Goal: Information Seeking & Learning: Compare options

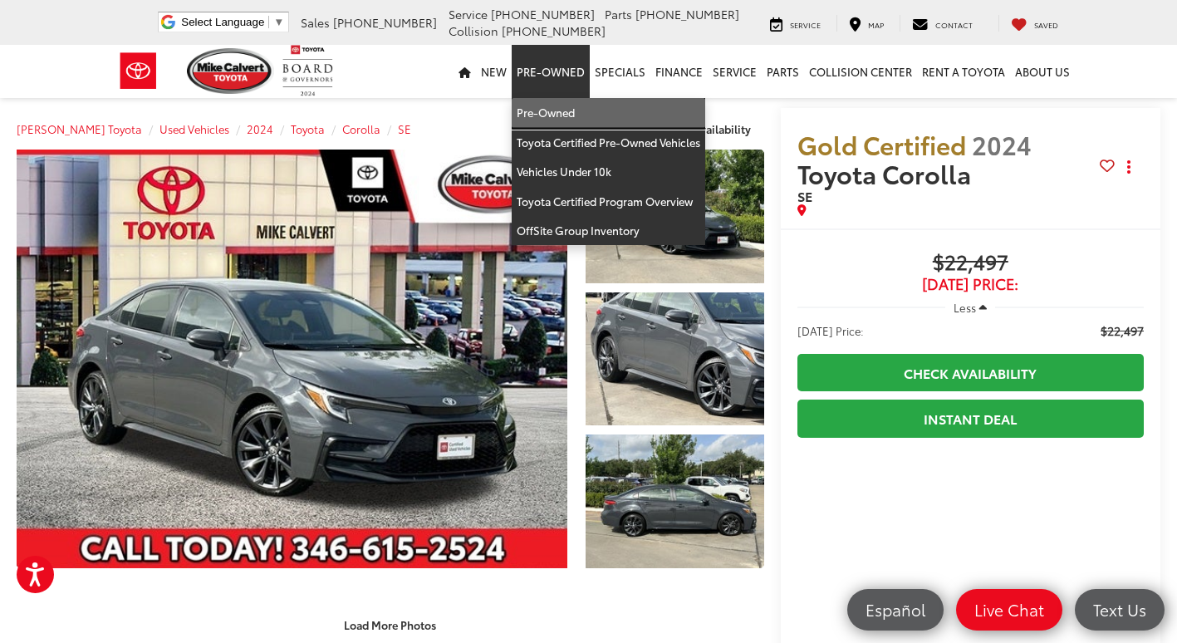
click at [552, 117] on link "Pre-Owned" at bounding box center [609, 113] width 194 height 30
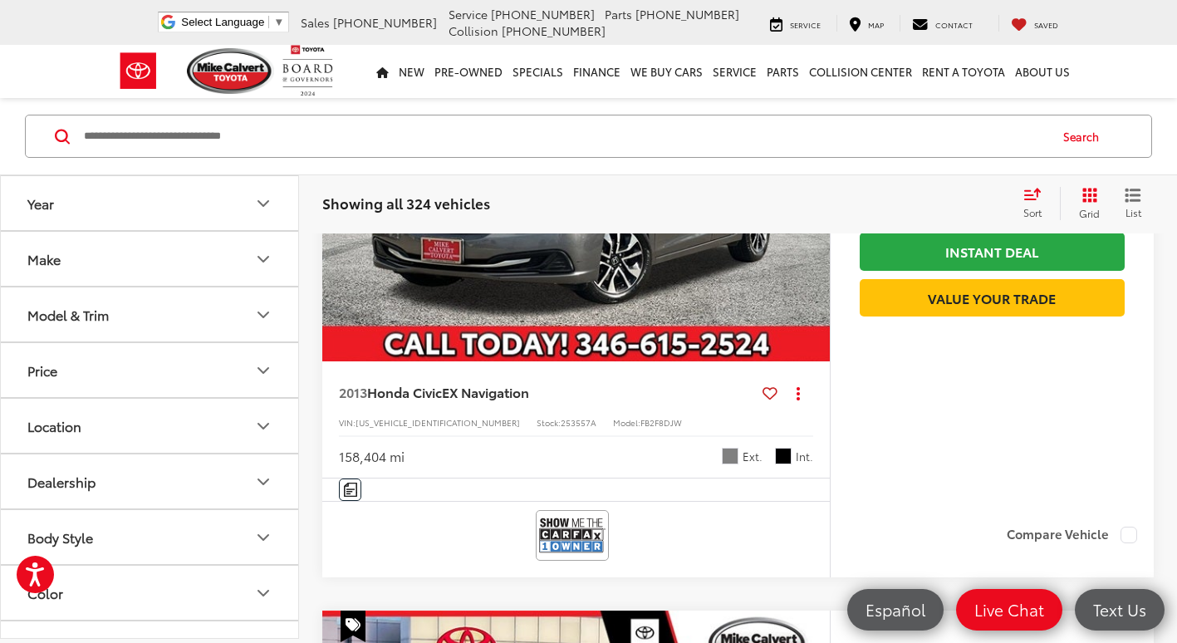
scroll to position [6814, 0]
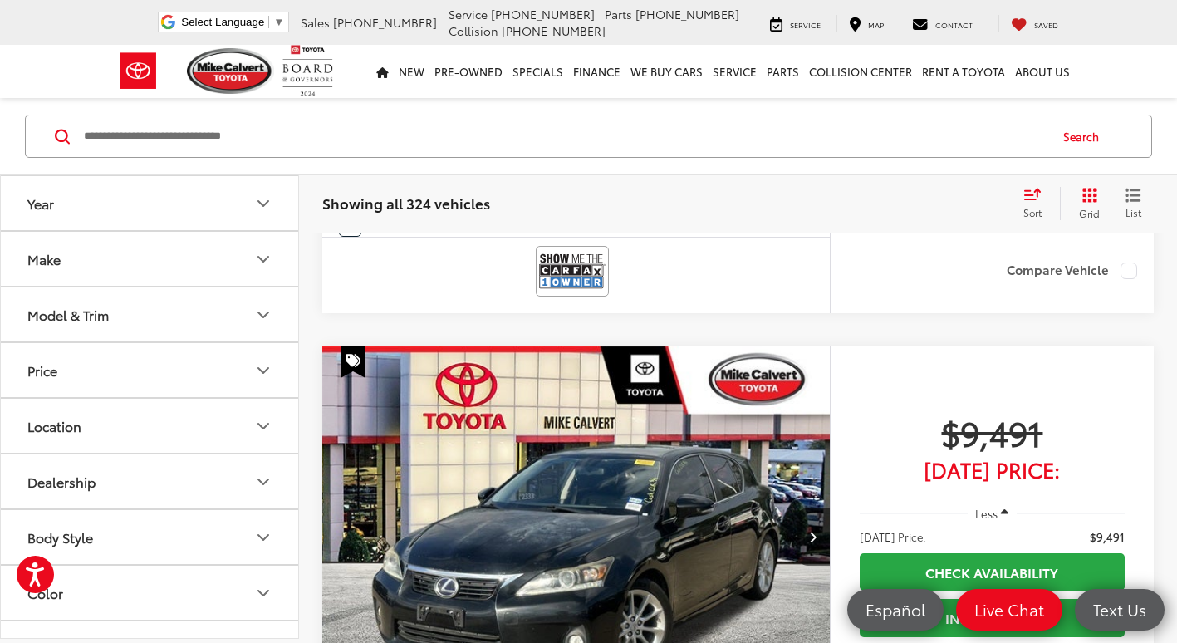
click at [252, 249] on button "Make" at bounding box center [150, 259] width 299 height 54
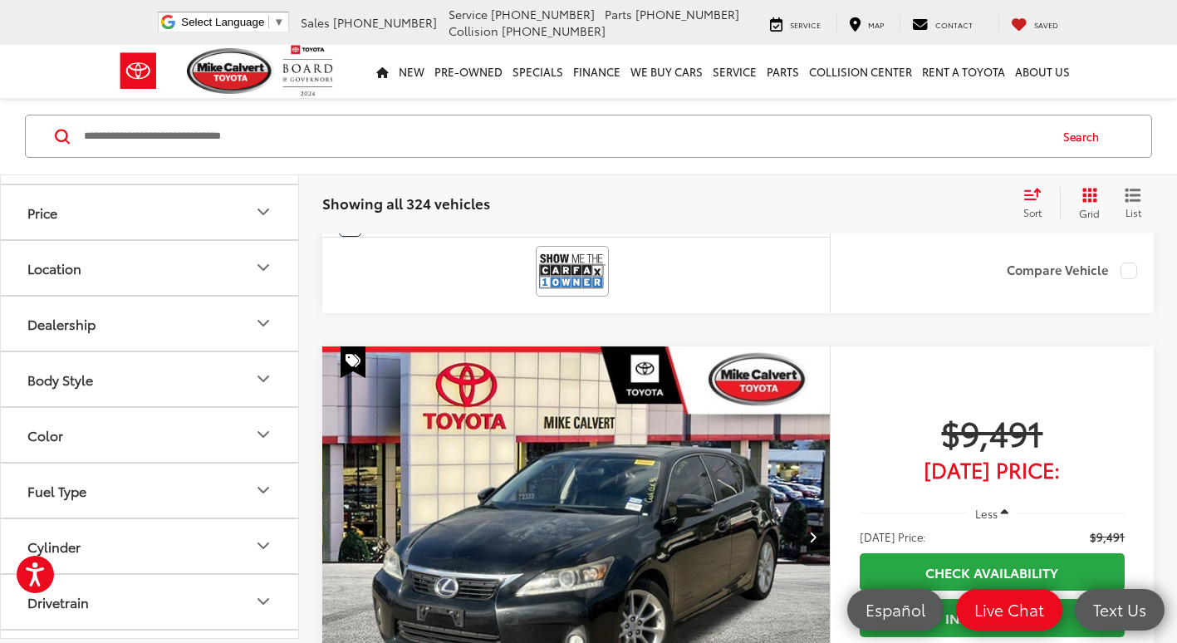
scroll to position [665, 0]
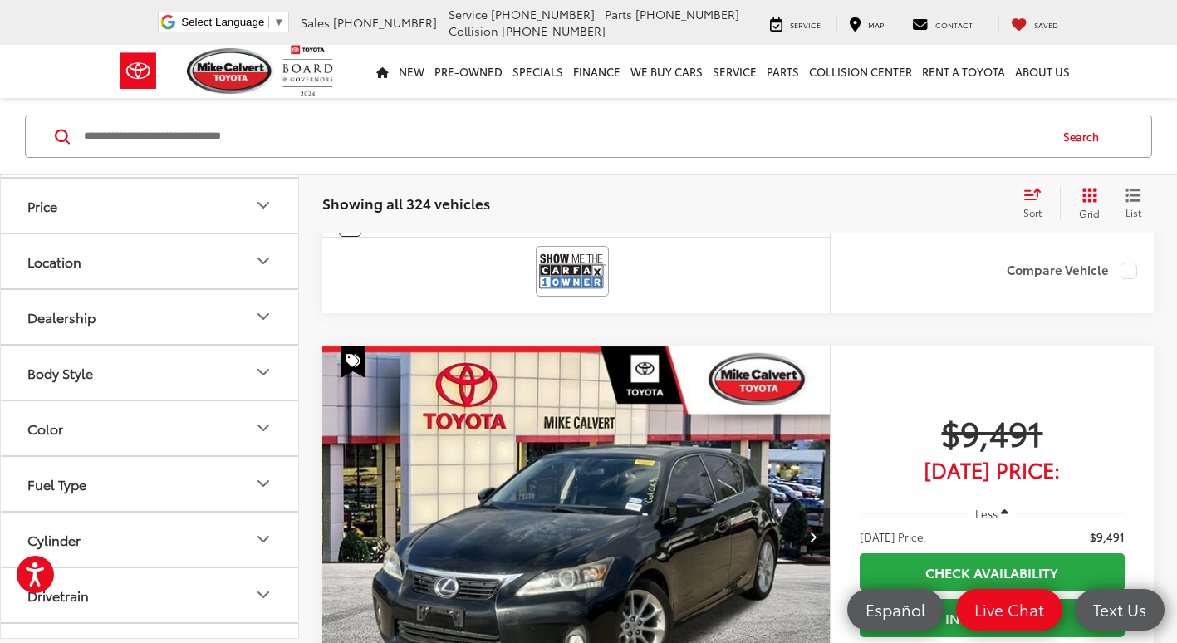
click at [75, 66] on img at bounding box center [75, 66] width 0 height 0
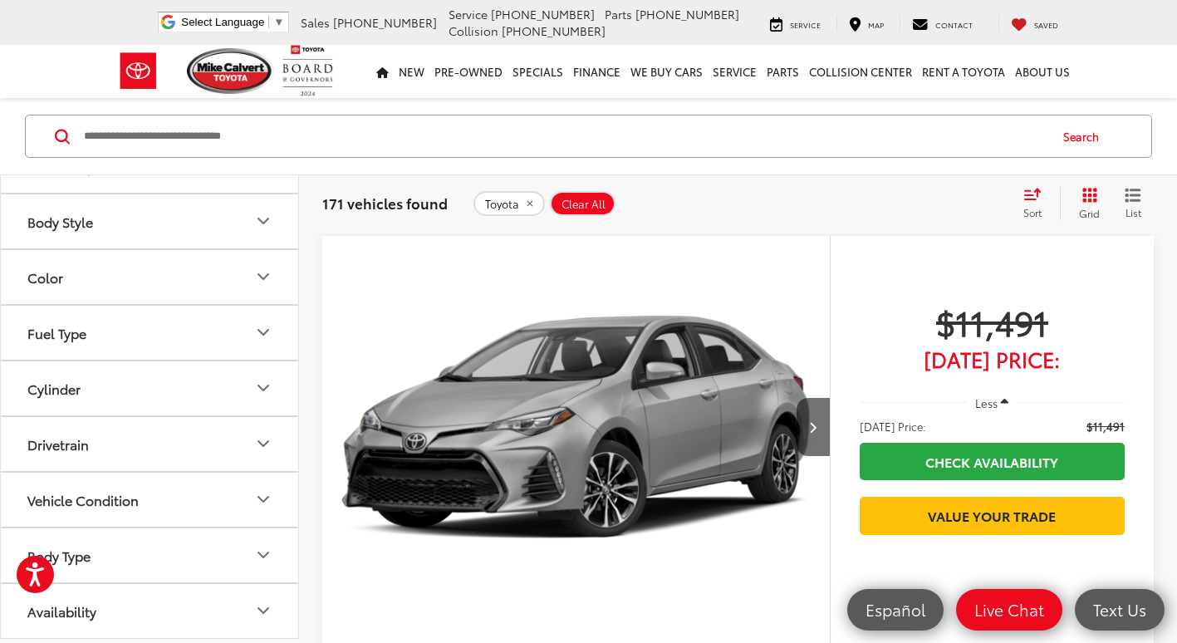
scroll to position [914, 0]
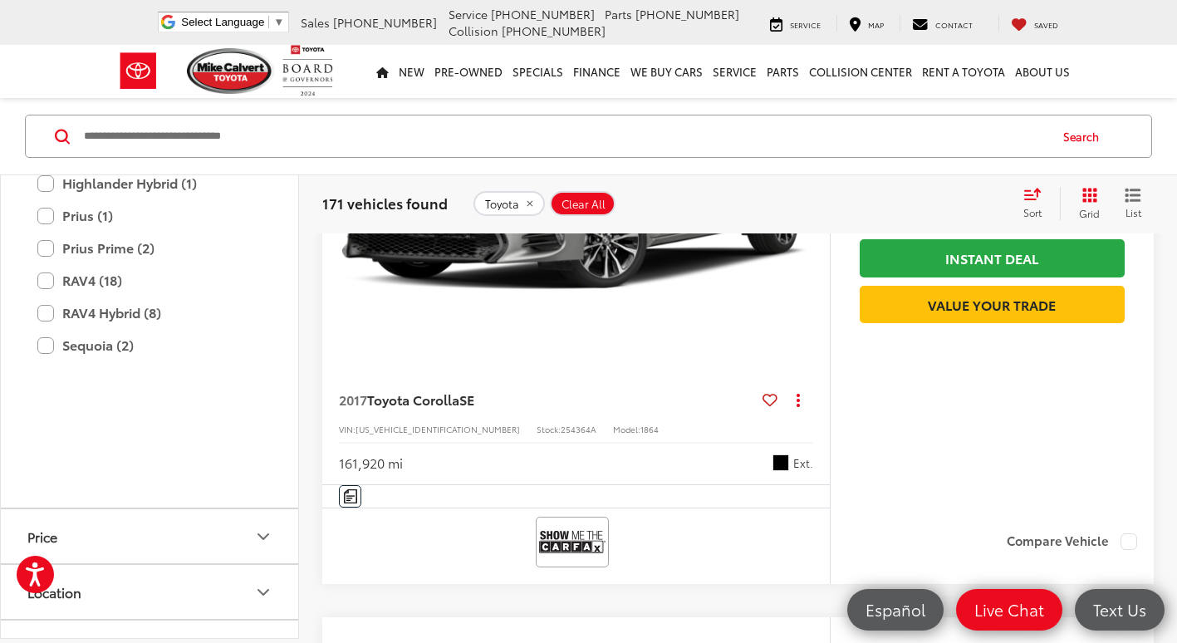
scroll to position [1163, 0]
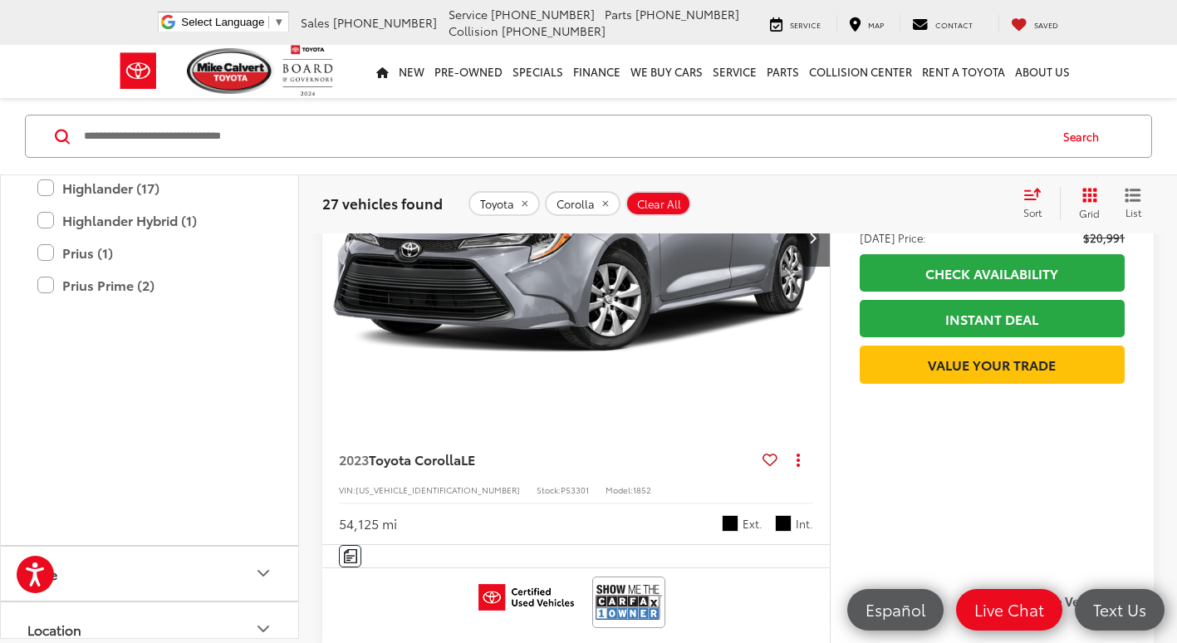
scroll to position [5342, 0]
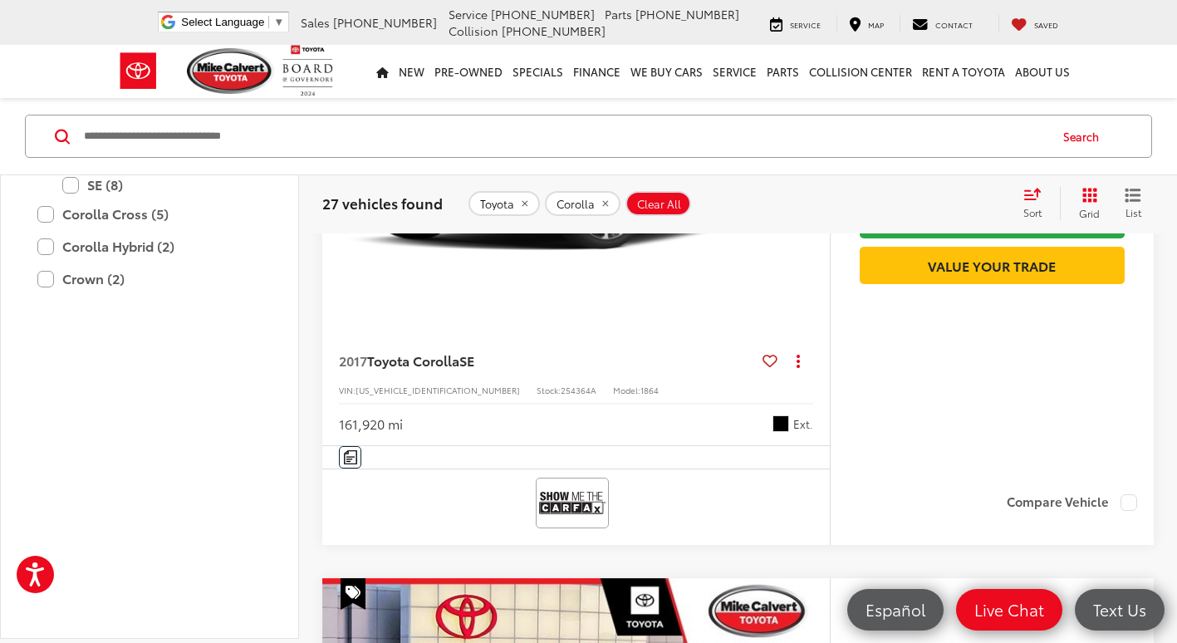
scroll to position [107, 0]
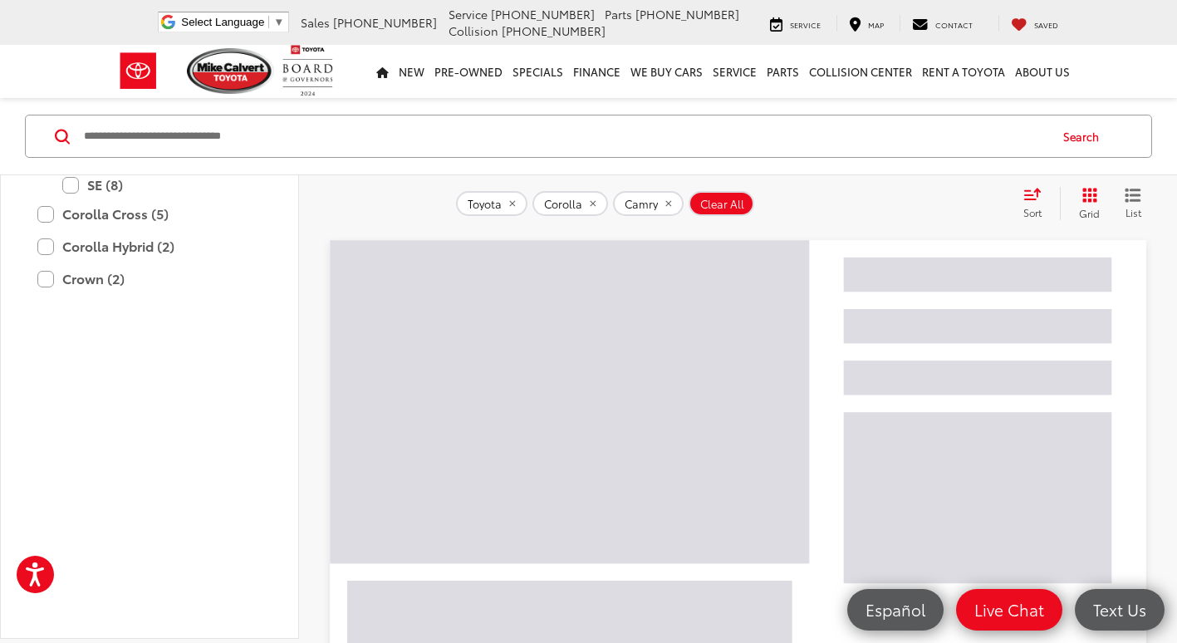
drag, startPoint x: 45, startPoint y: 253, endPoint x: 163, endPoint y: 278, distance: 120.6
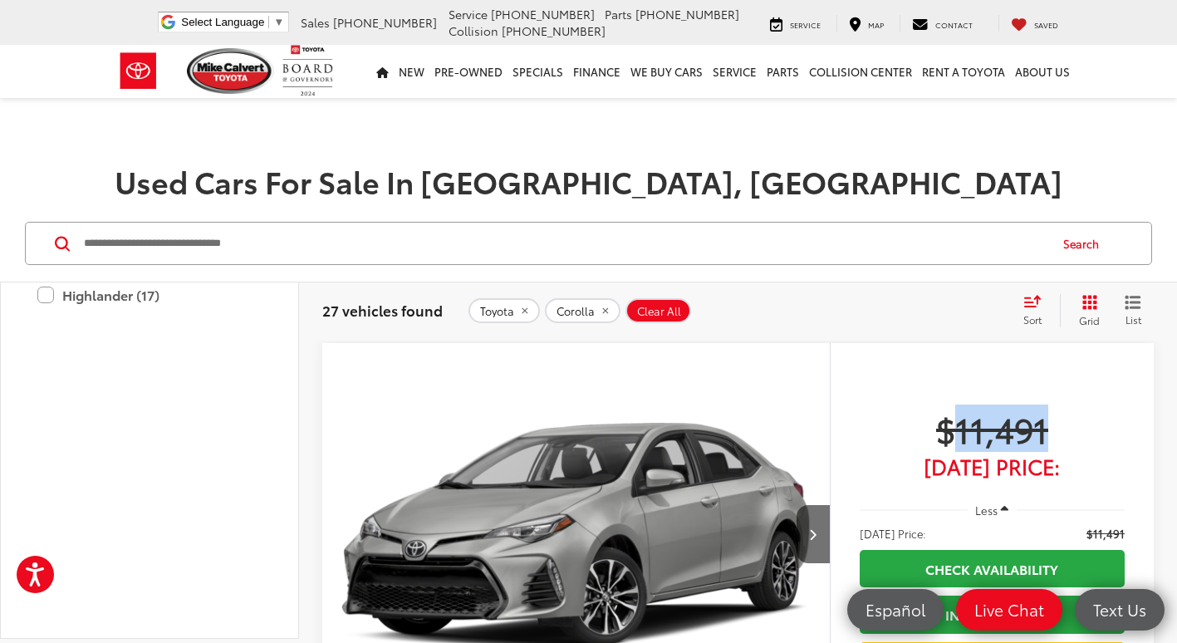
drag, startPoint x: 961, startPoint y: 430, endPoint x: 1064, endPoint y: 435, distance: 103.1
click at [1064, 435] on span "$11,491" at bounding box center [992, 429] width 265 height 42
drag, startPoint x: 1064, startPoint y: 435, endPoint x: 1092, endPoint y: 434, distance: 28.3
click at [1092, 434] on span "$11,491" at bounding box center [992, 429] width 265 height 42
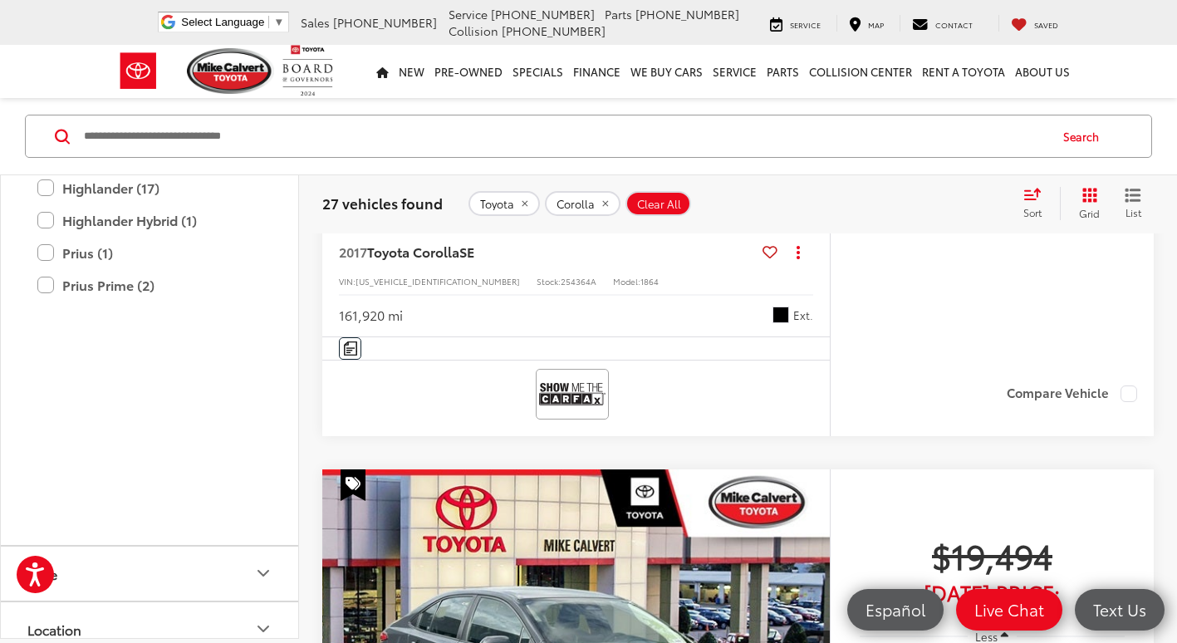
scroll to position [499, 0]
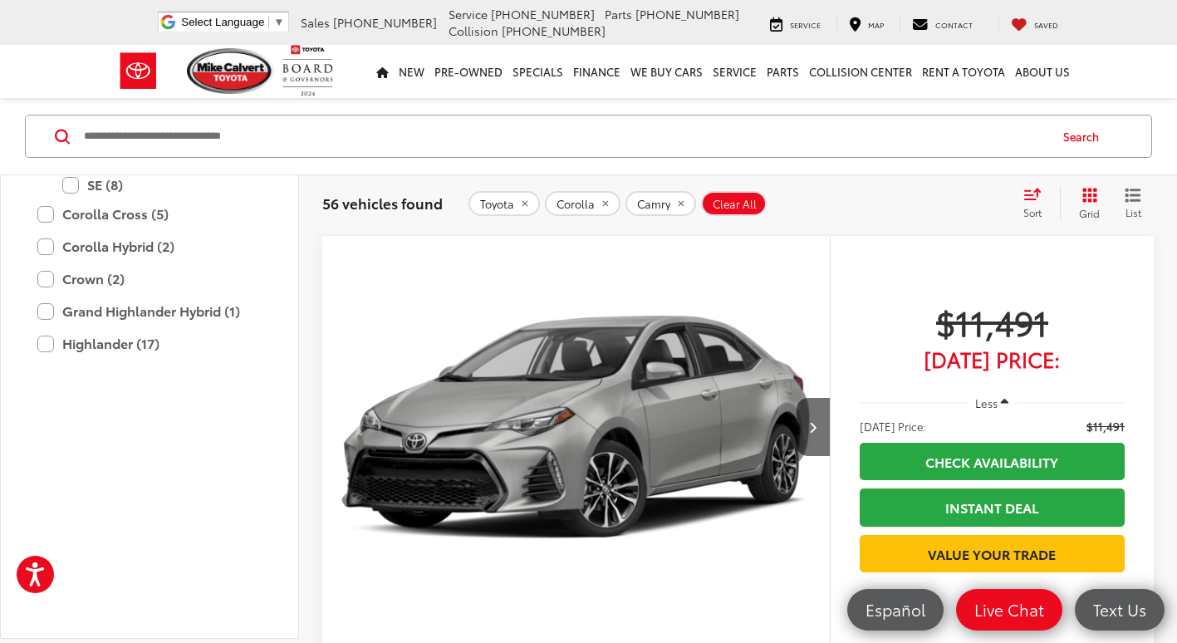
scroll to position [1330, 0]
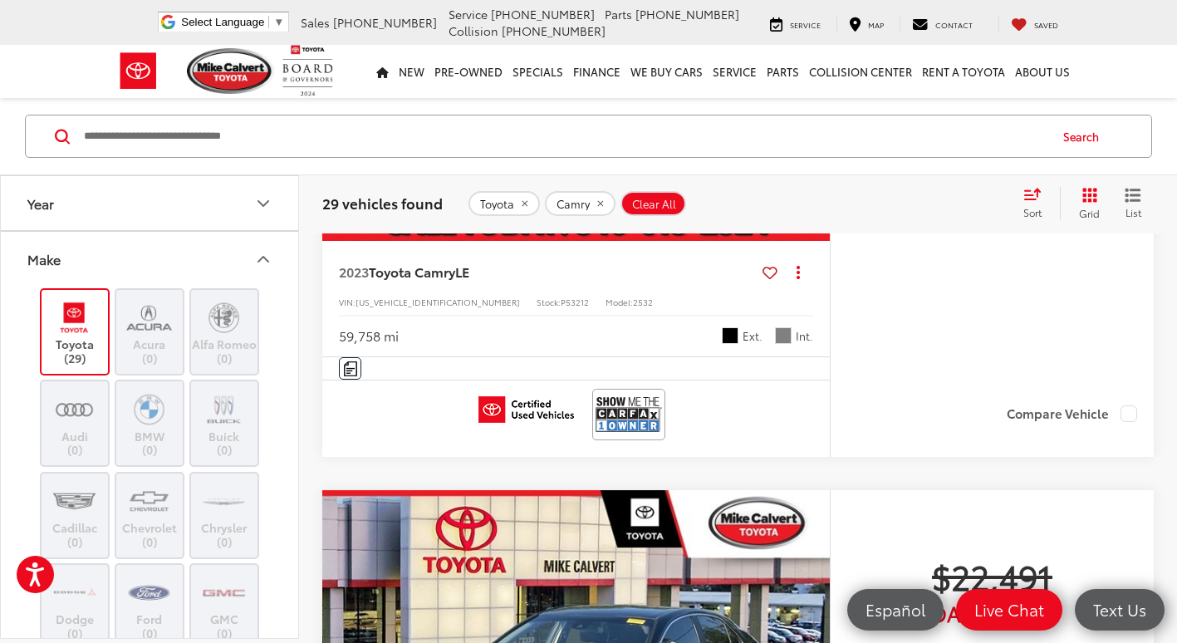
click at [86, 351] on label "Toyota (29)" at bounding box center [75, 331] width 67 height 67
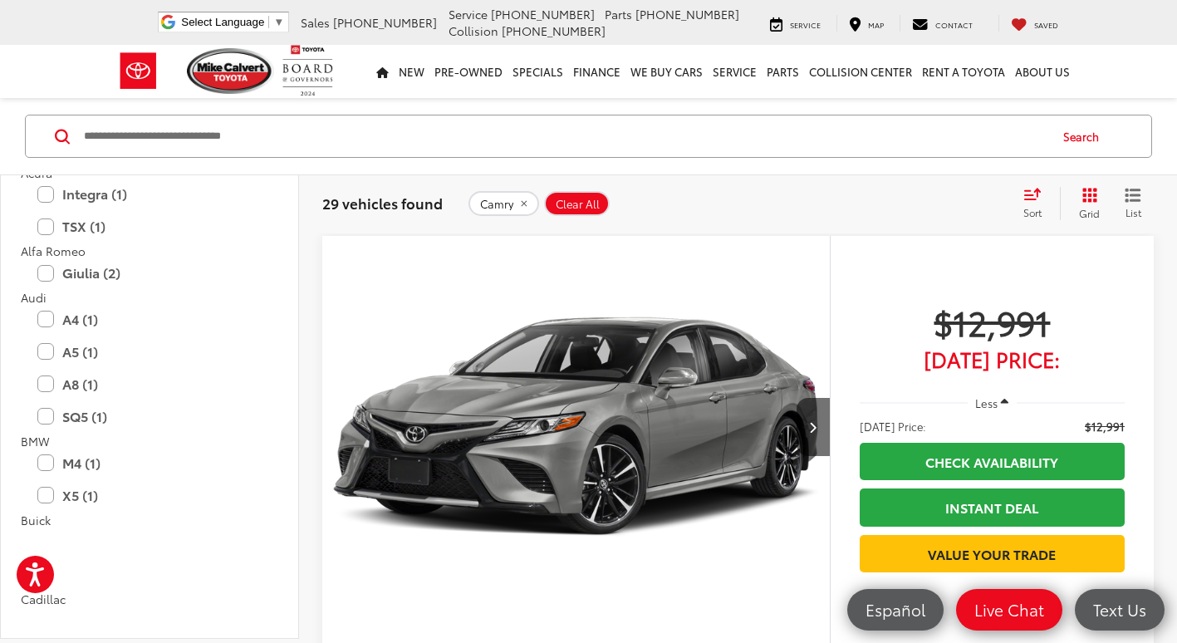
scroll to position [997, 0]
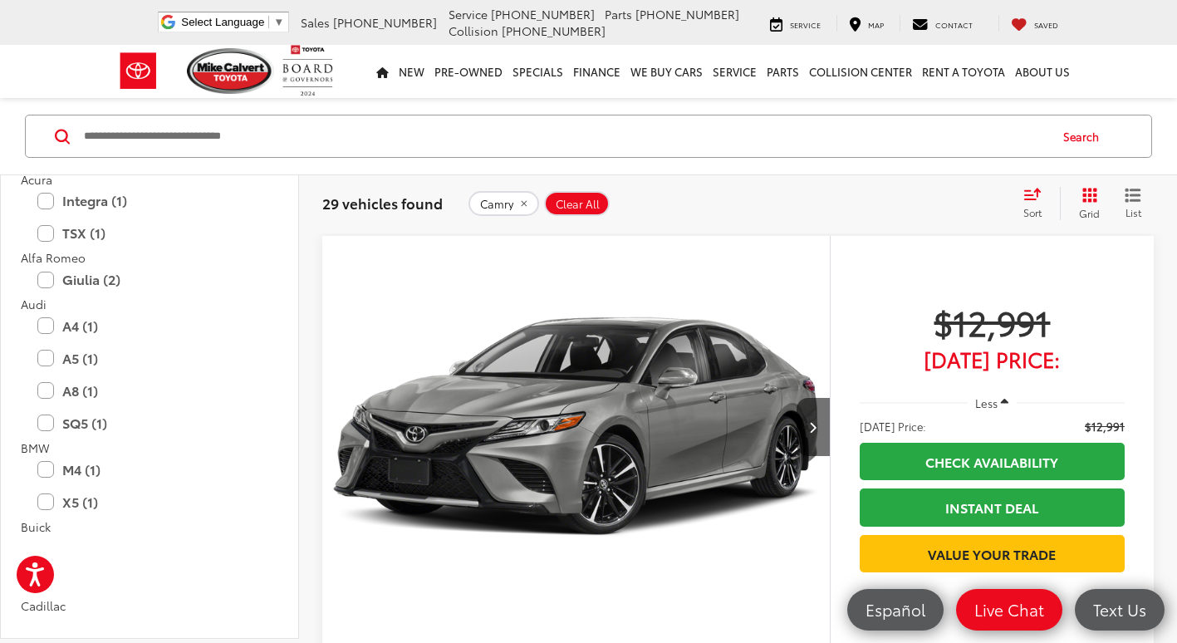
click at [239, 173] on button "Model & Trim" at bounding box center [150, 146] width 299 height 54
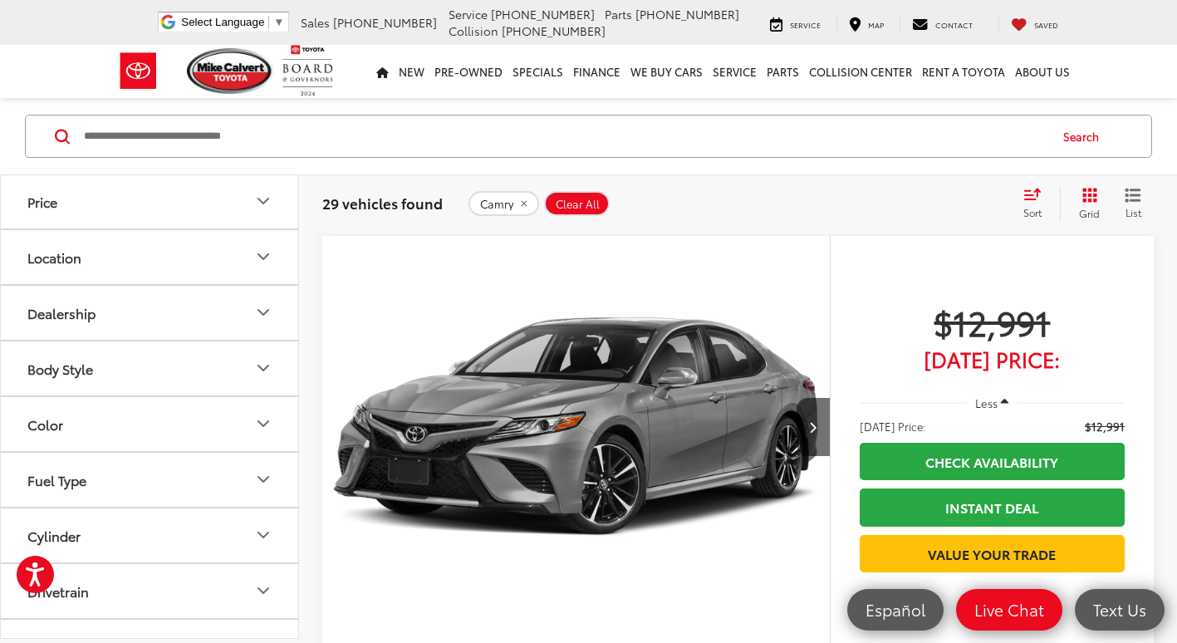
click at [241, 173] on button "Model & Trim" at bounding box center [150, 146] width 299 height 54
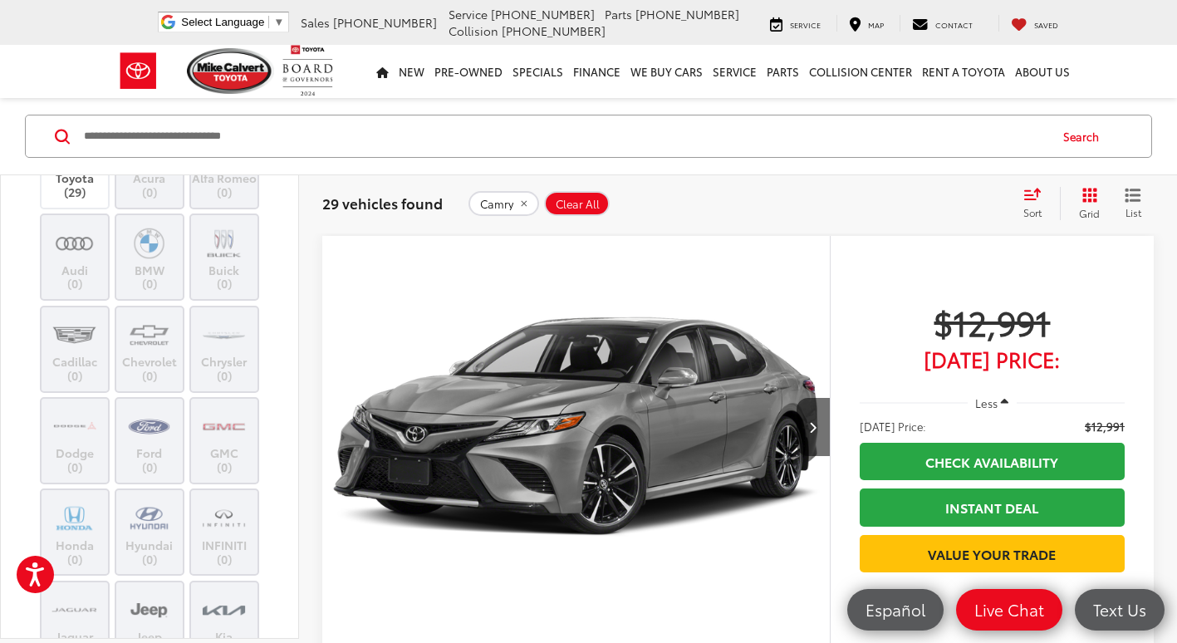
scroll to position [0, 0]
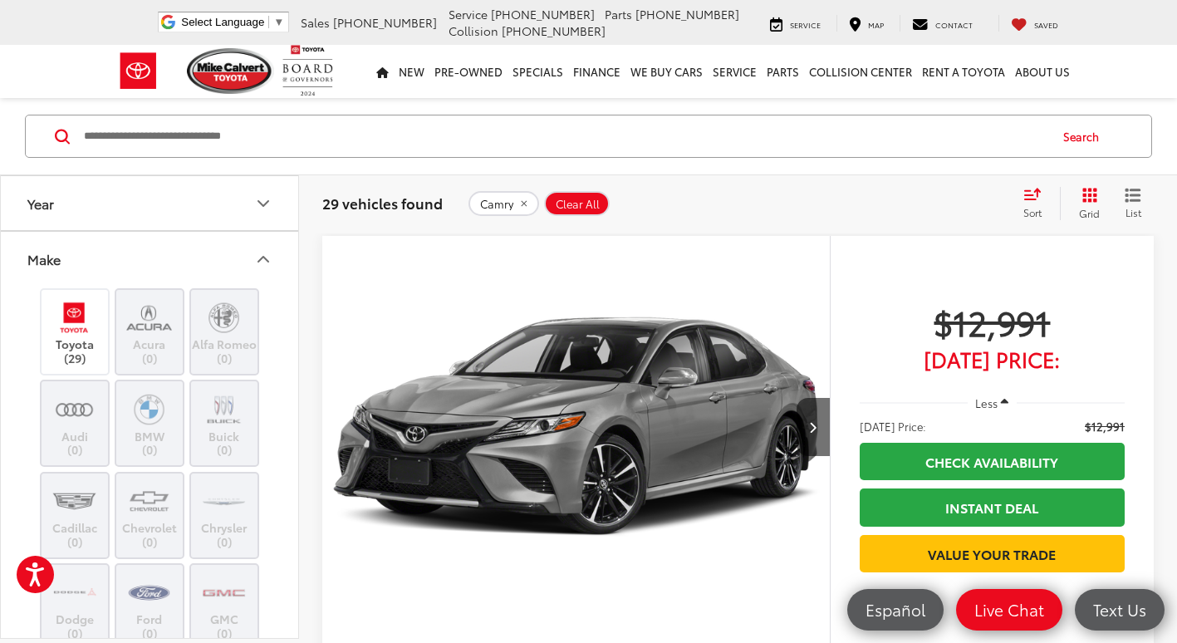
click at [241, 247] on button "Make" at bounding box center [150, 259] width 299 height 54
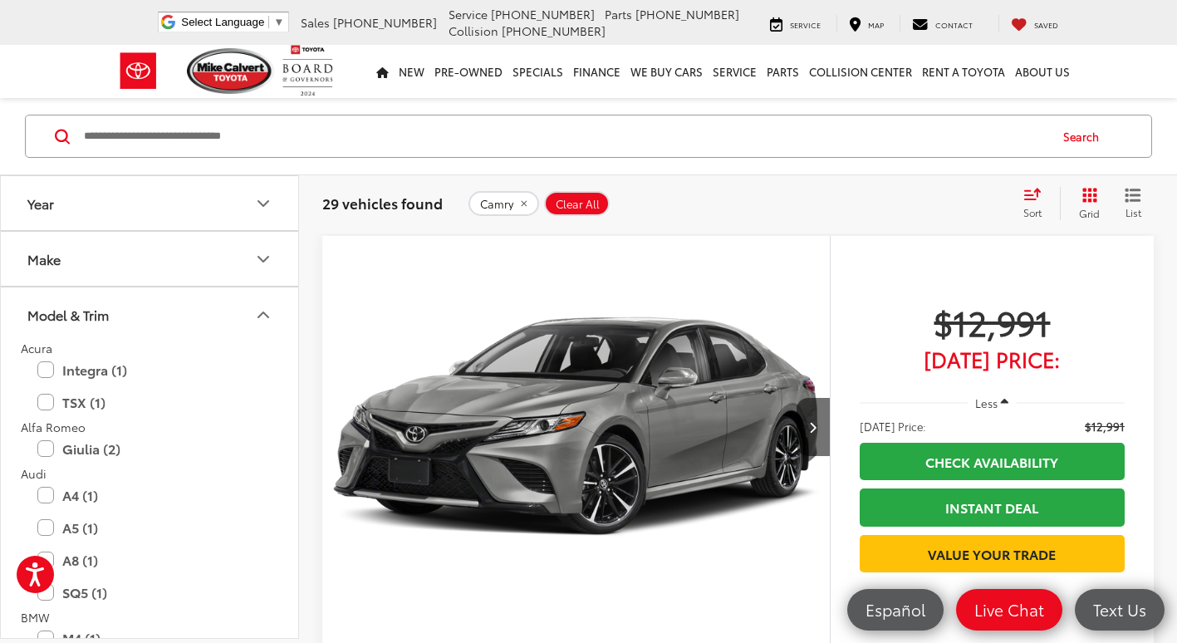
click at [527, 204] on button "Camry" at bounding box center [504, 203] width 71 height 25
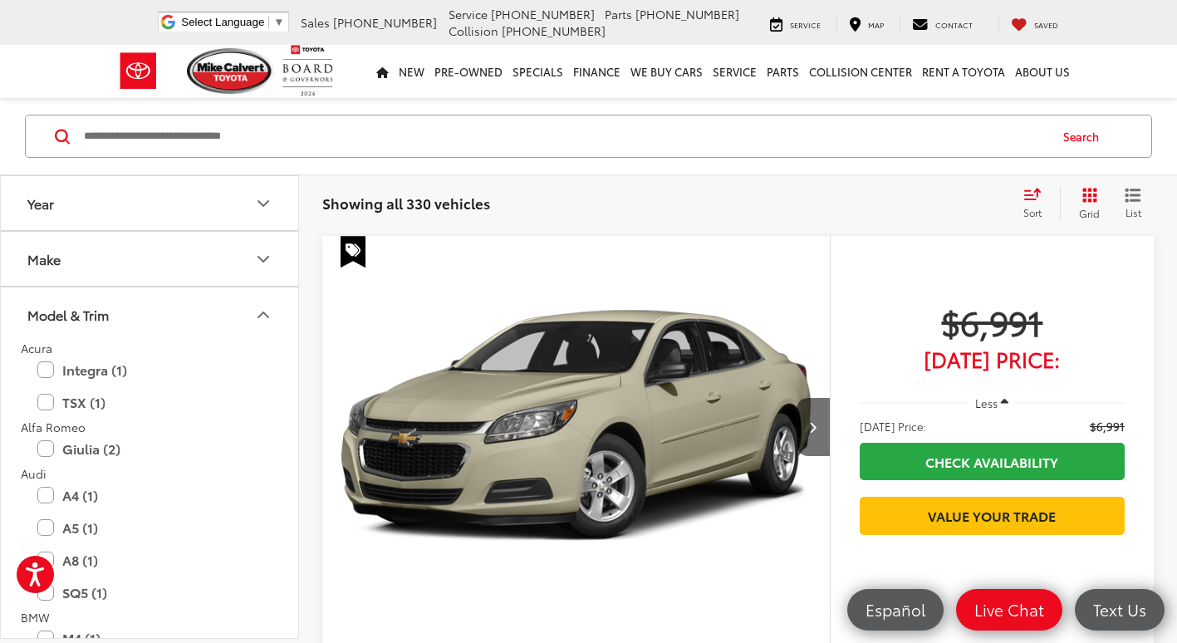
click at [264, 312] on icon "Model & Trim" at bounding box center [263, 315] width 20 height 20
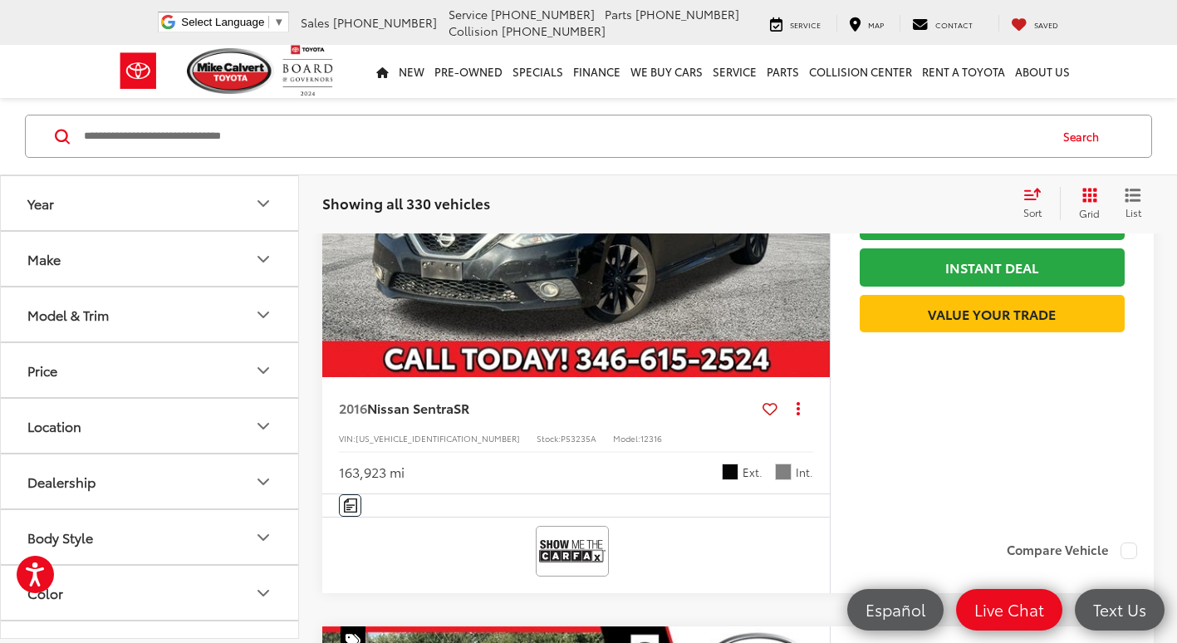
scroll to position [1021, 0]
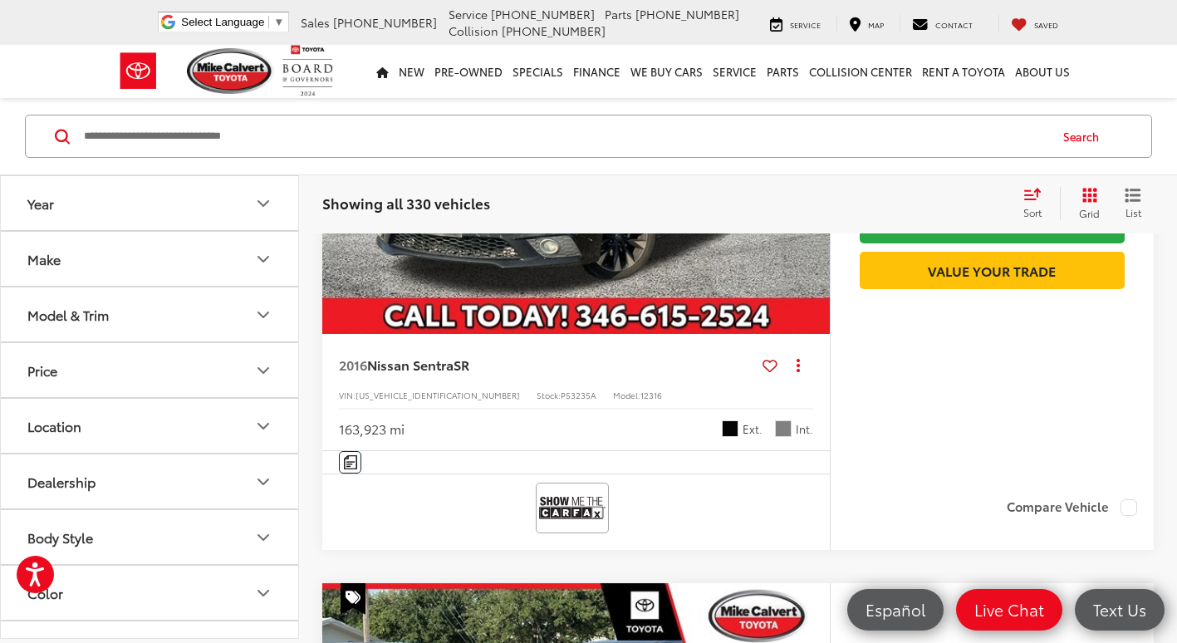
click at [230, 256] on button "Make" at bounding box center [150, 259] width 299 height 54
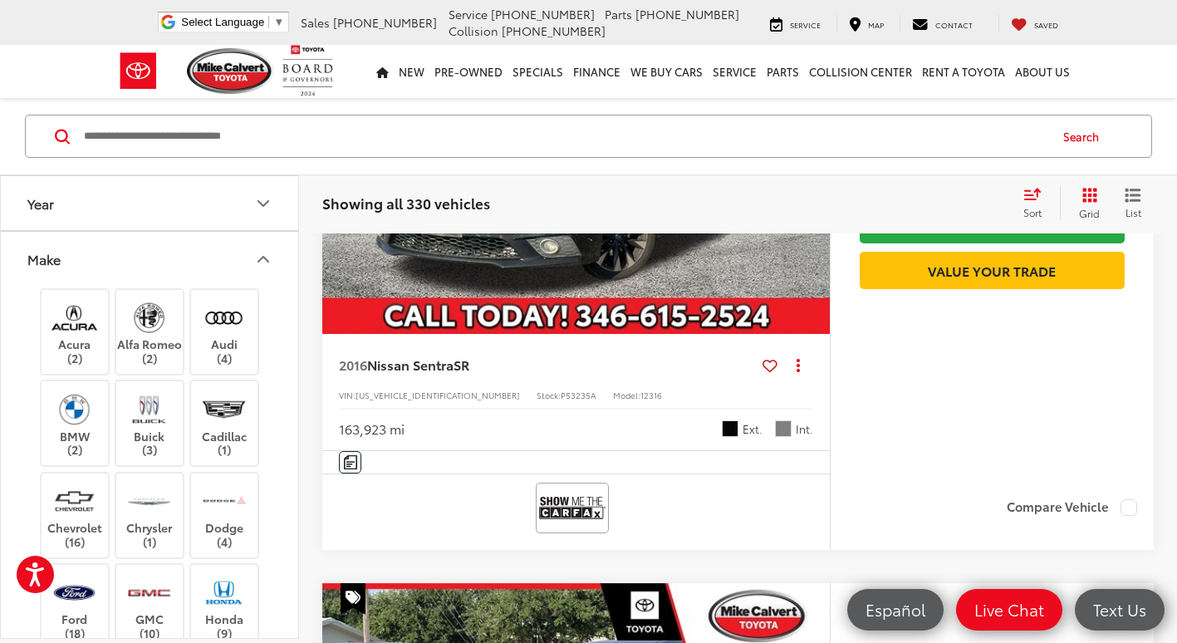
click at [258, 247] on button "Make" at bounding box center [150, 259] width 299 height 54
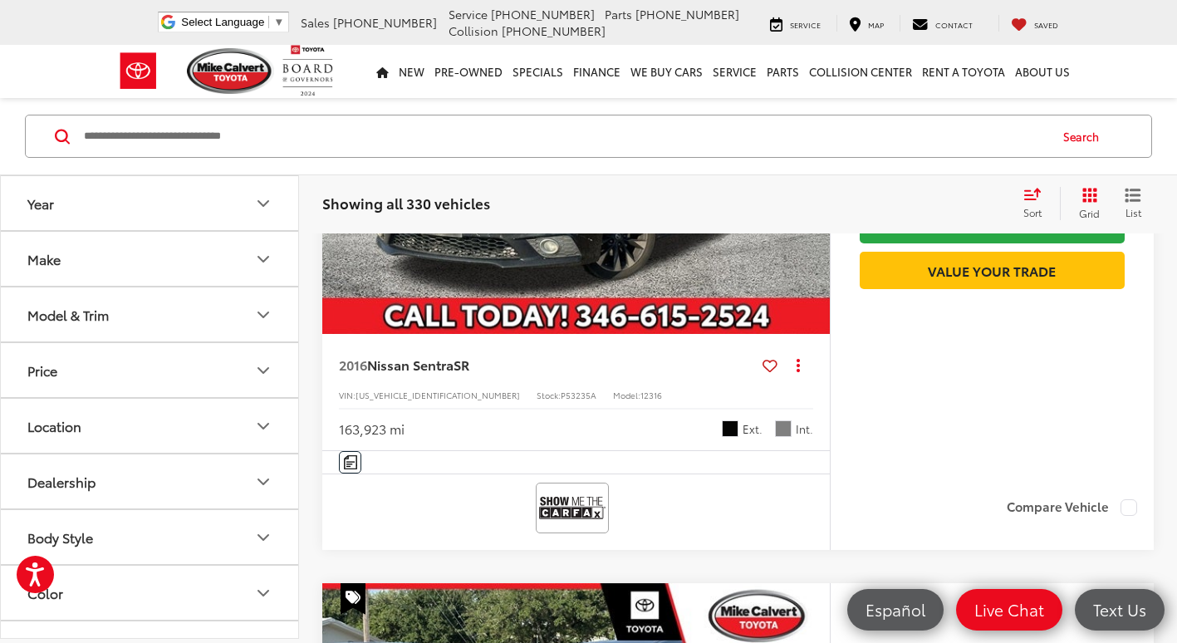
click at [261, 302] on button "Model & Trim" at bounding box center [150, 315] width 299 height 54
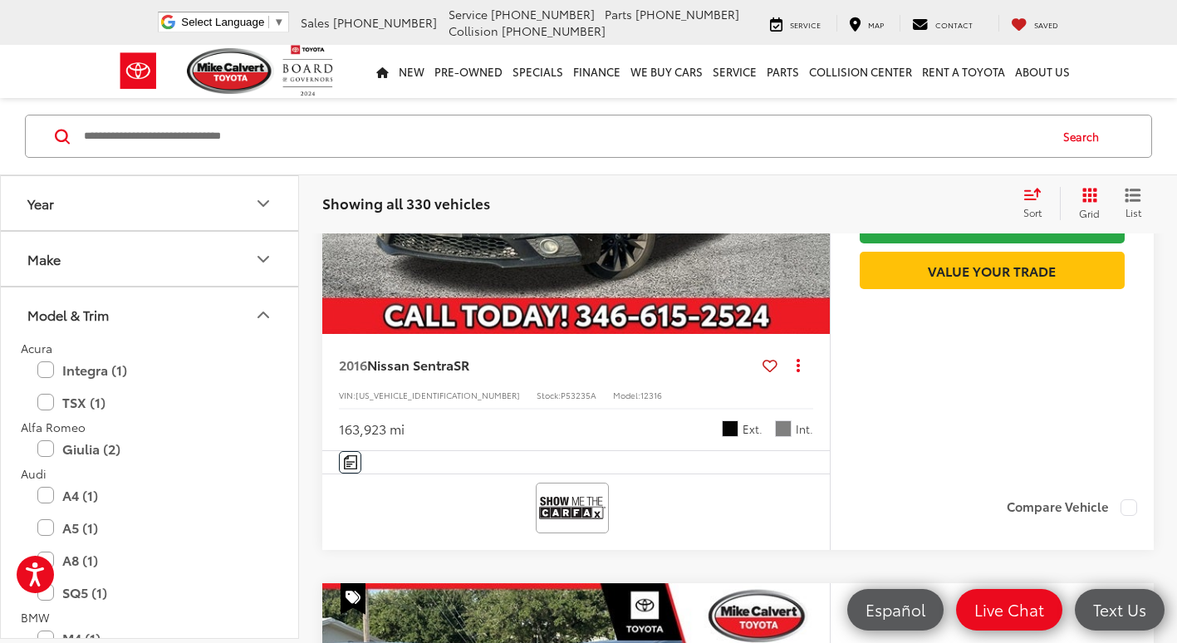
click at [261, 302] on button "Model & Trim" at bounding box center [150, 315] width 299 height 54
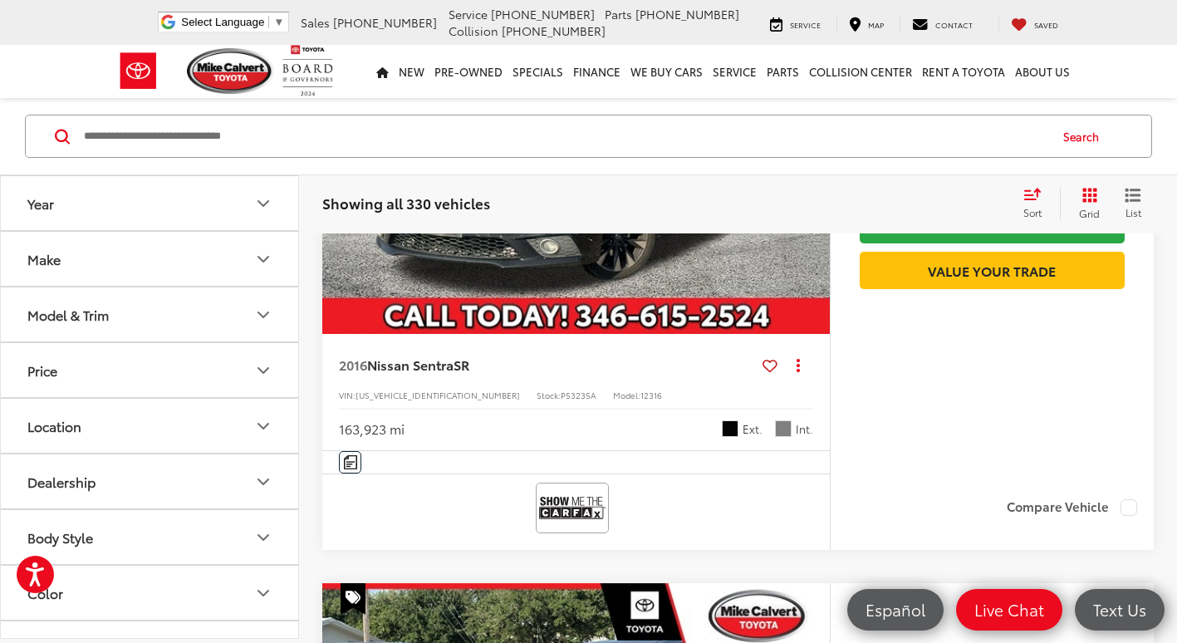
click at [258, 250] on icon "Make" at bounding box center [263, 259] width 20 height 20
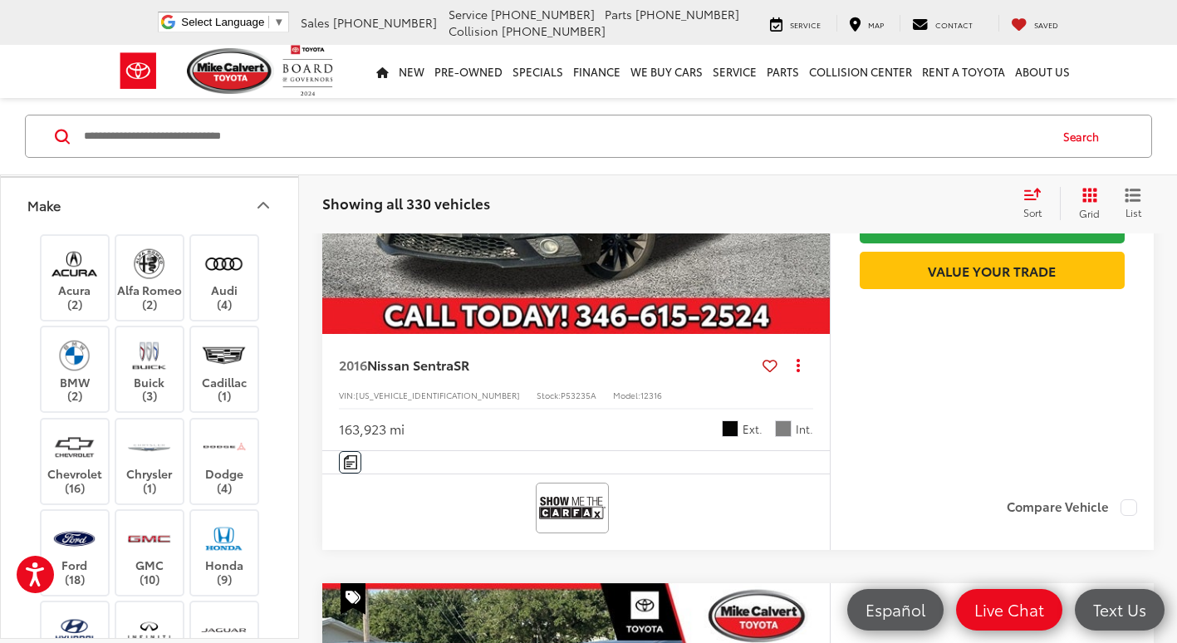
scroll to position [83, 0]
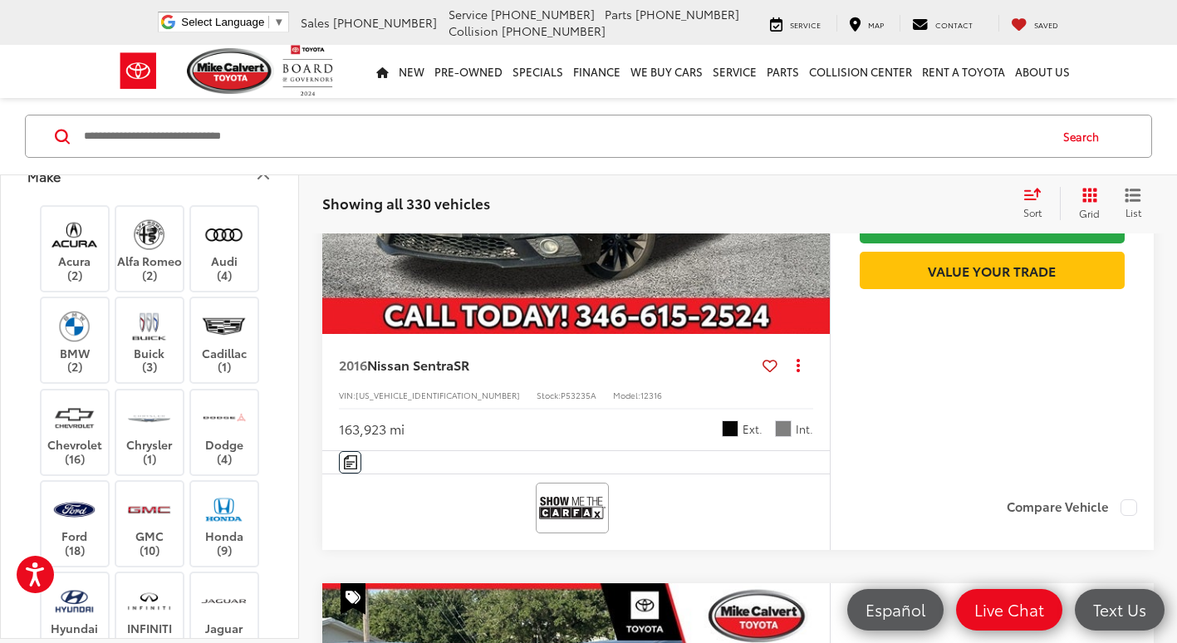
click at [262, 181] on icon "Make" at bounding box center [263, 176] width 20 height 20
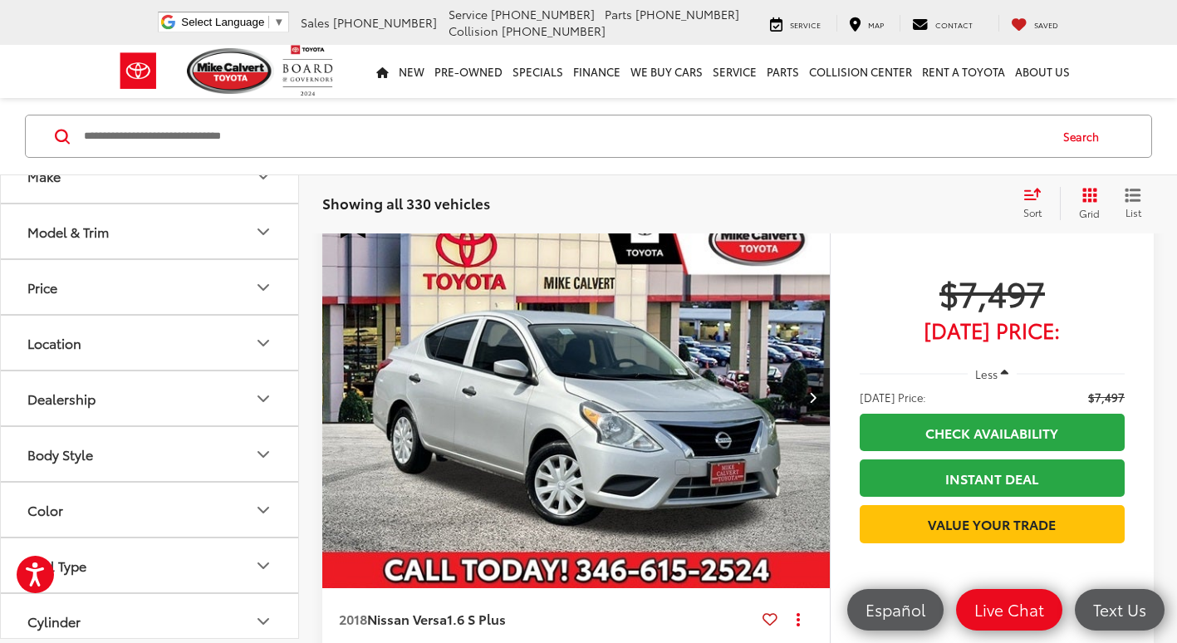
scroll to position [5152, 0]
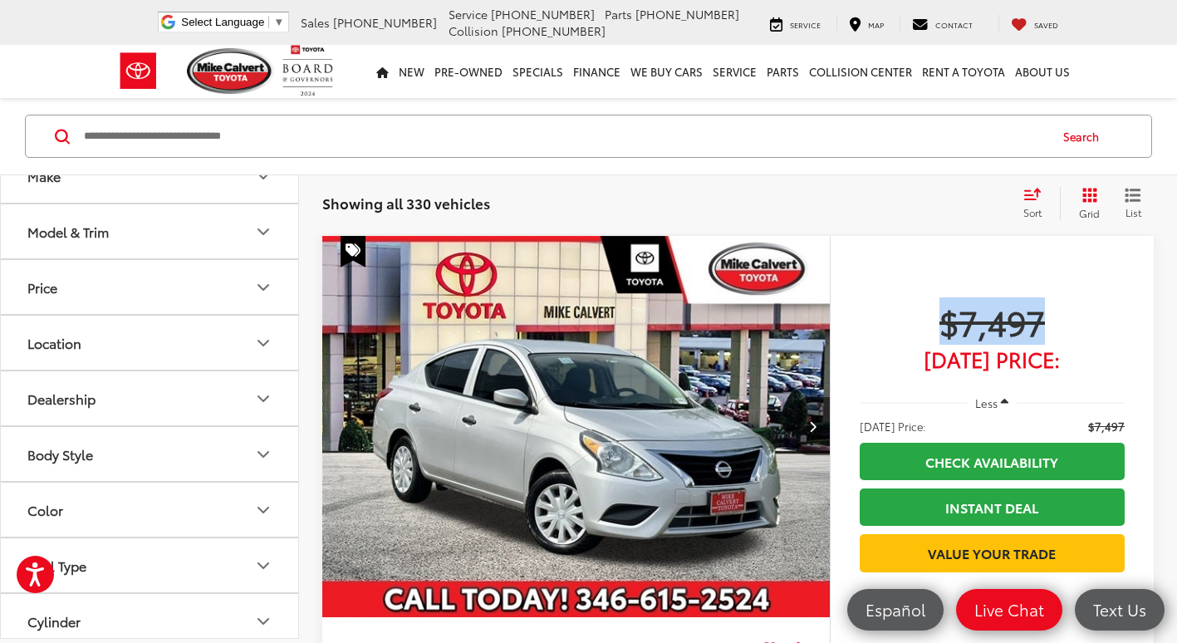
drag, startPoint x: 949, startPoint y: 316, endPoint x: 1066, endPoint y: 318, distance: 117.2
click at [1066, 318] on span "$7,497" at bounding box center [992, 322] width 265 height 42
click at [856, 358] on div "Track Price $7,497 Today's Price: Less Today's Price: $7,497 Check Availability…" at bounding box center [992, 503] width 324 height 534
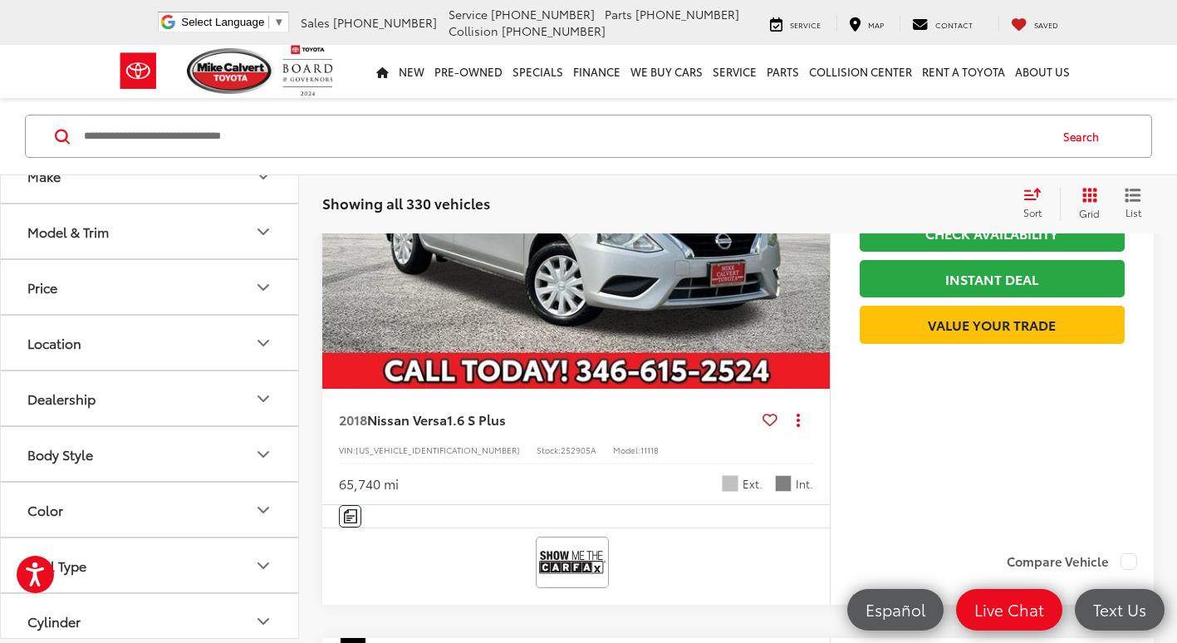
scroll to position [5401, 0]
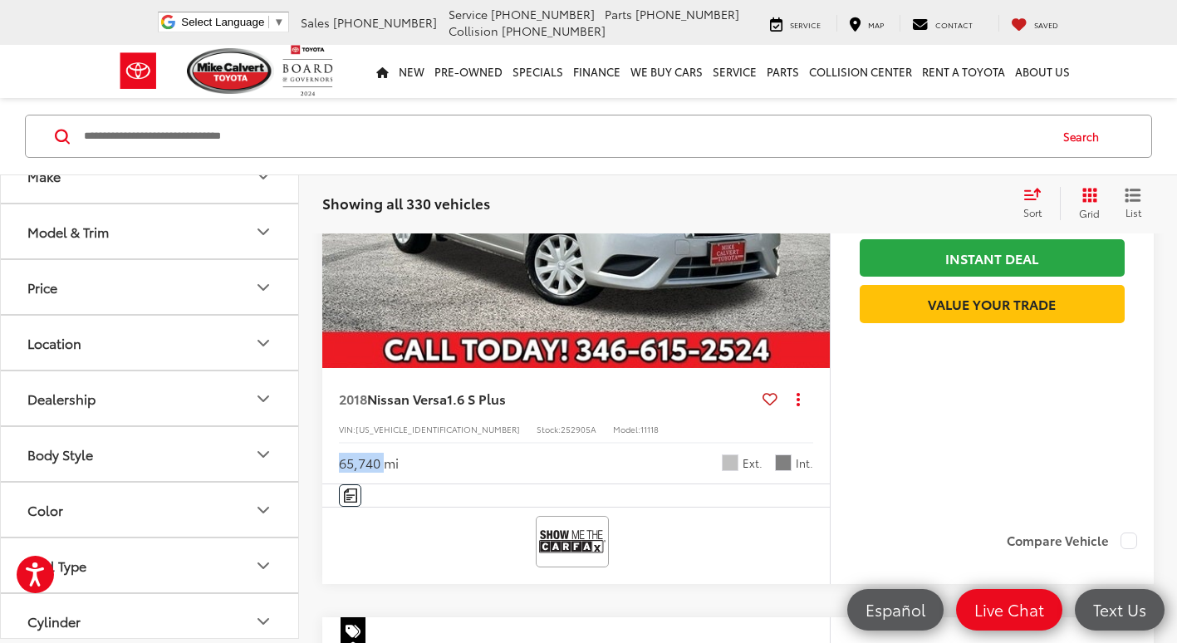
drag, startPoint x: 340, startPoint y: 461, endPoint x: 384, endPoint y: 458, distance: 44.2
click at [384, 458] on div "65,740 mi" at bounding box center [369, 463] width 60 height 19
drag, startPoint x: 385, startPoint y: 458, endPoint x: 538, endPoint y: 452, distance: 153.0
click at [514, 452] on div "65,740 mi Ext. Int." at bounding box center [576, 457] width 474 height 31
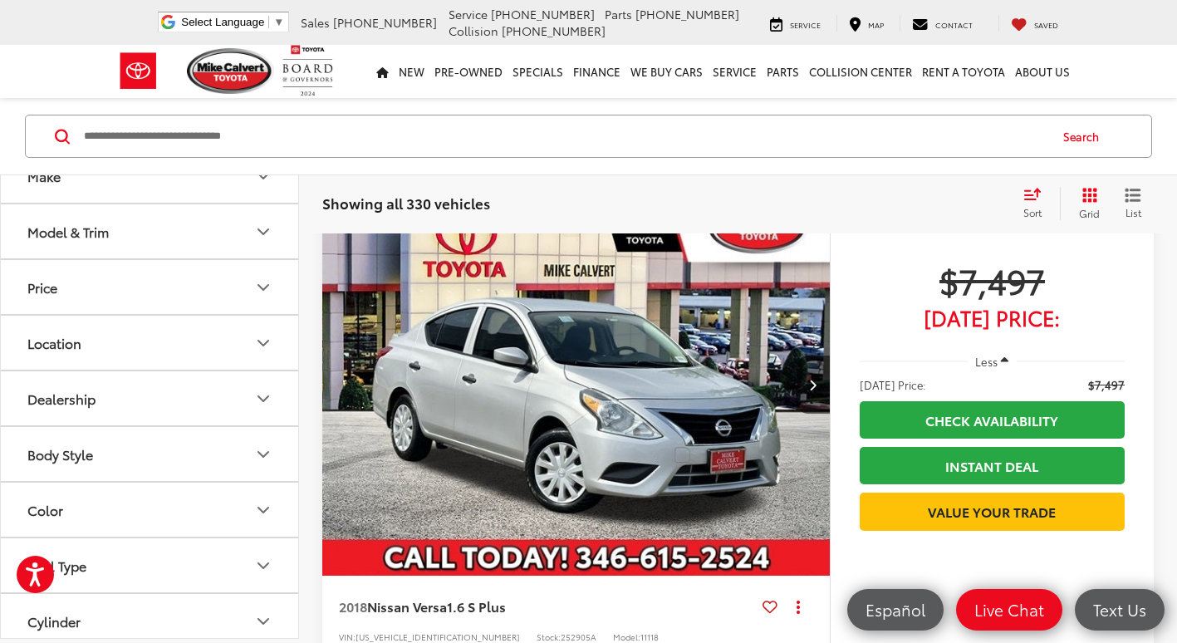
scroll to position [5235, 0]
